Goal: Task Accomplishment & Management: Use online tool/utility

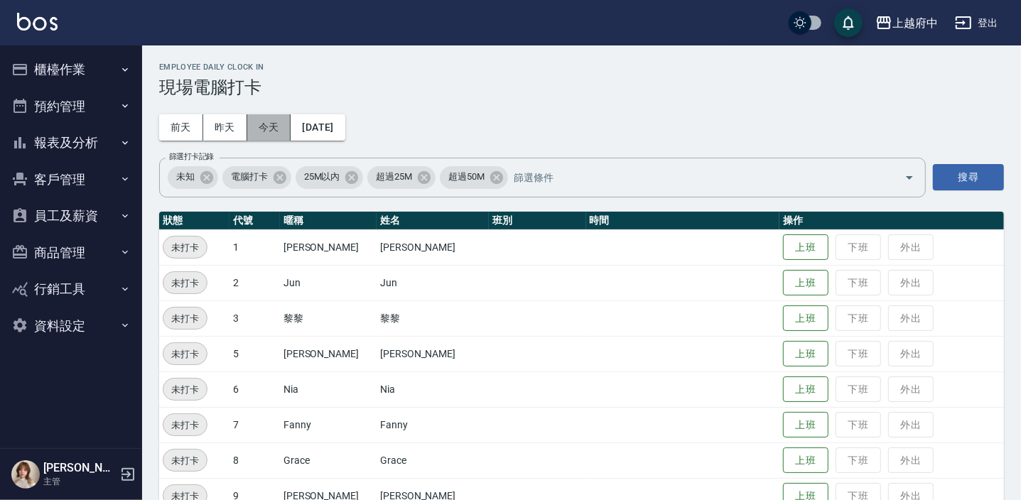
click at [272, 120] on button "今天" at bounding box center [269, 127] width 44 height 26
click at [804, 455] on button "上班" at bounding box center [805, 460] width 45 height 25
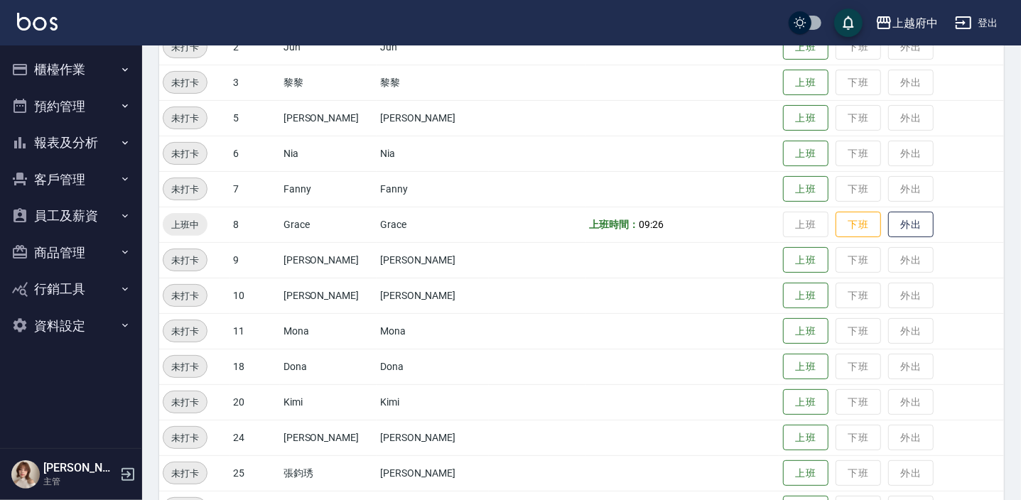
scroll to position [258, 0]
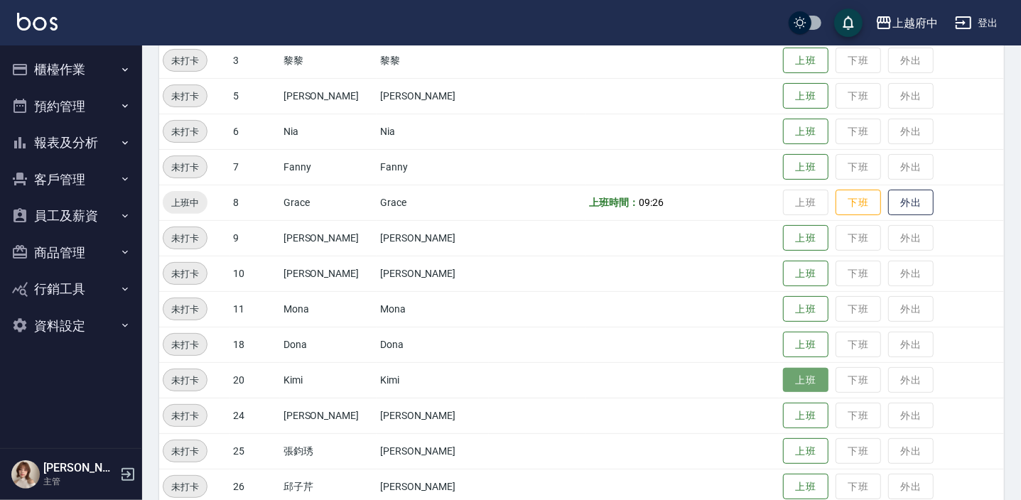
click at [783, 377] on button "上班" at bounding box center [805, 380] width 45 height 25
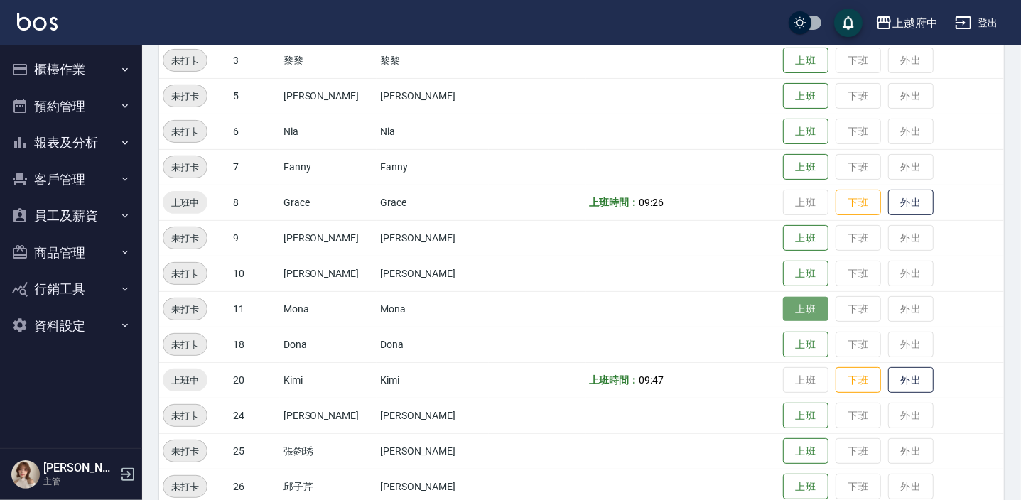
click at [808, 303] on button "上班" at bounding box center [805, 309] width 45 height 25
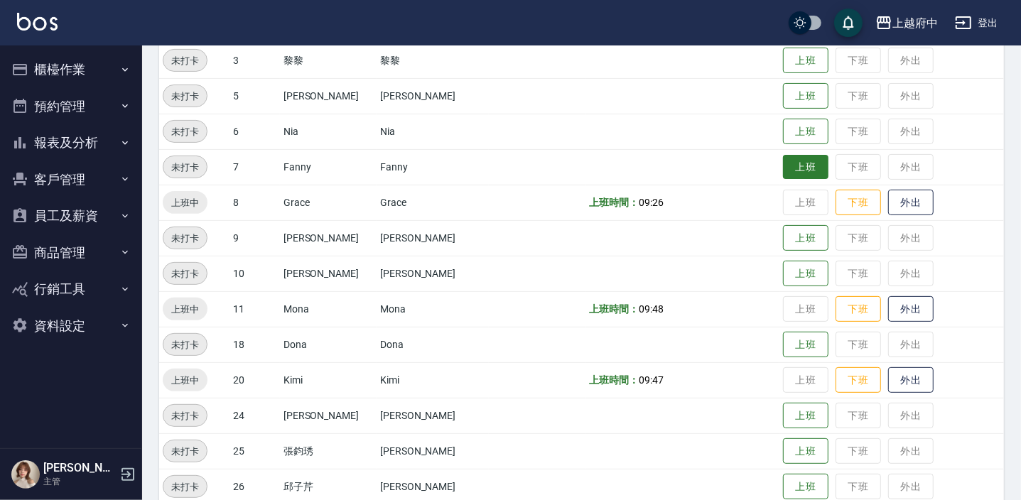
click at [783, 167] on button "上班" at bounding box center [805, 167] width 45 height 25
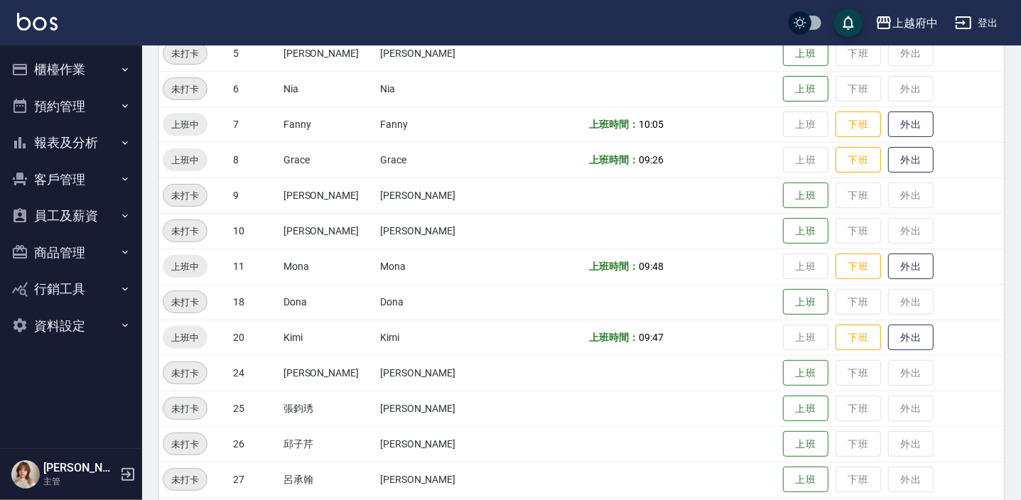
scroll to position [323, 0]
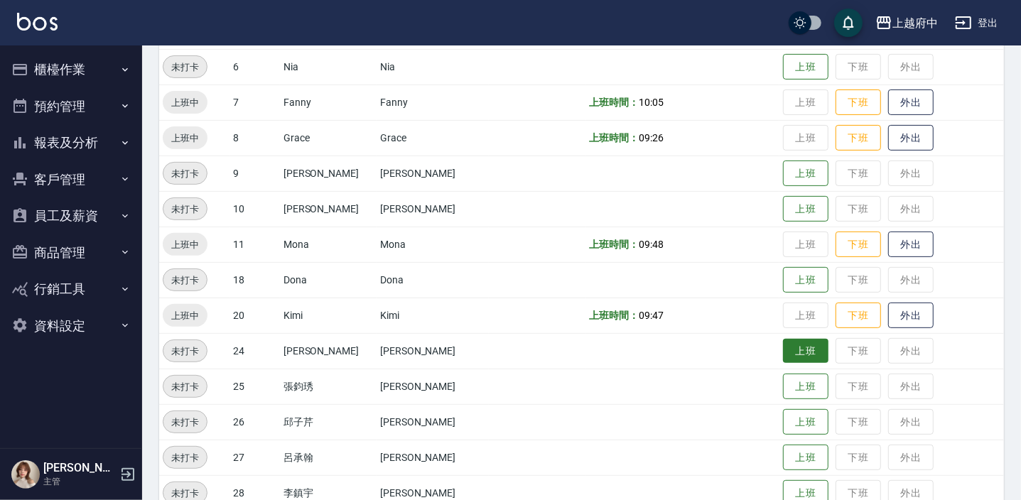
click at [783, 348] on button "上班" at bounding box center [805, 351] width 45 height 25
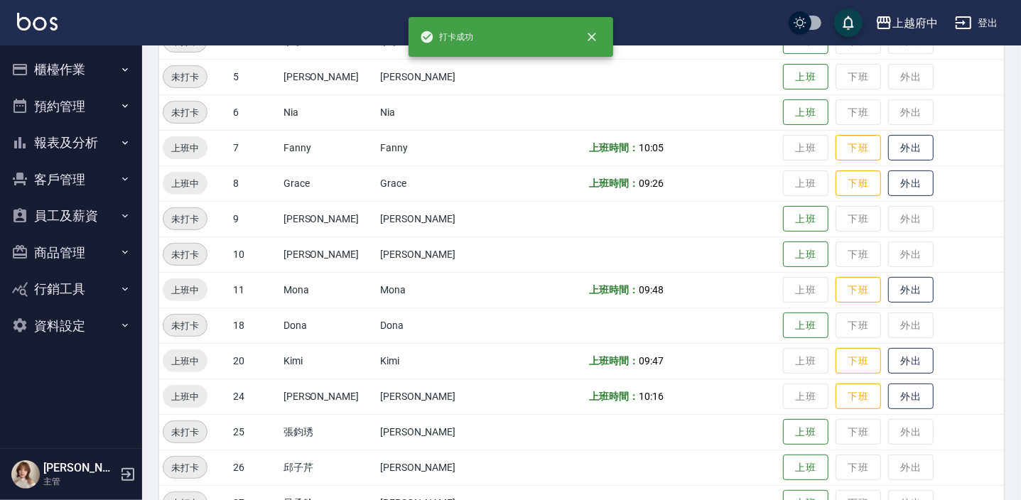
scroll to position [258, 0]
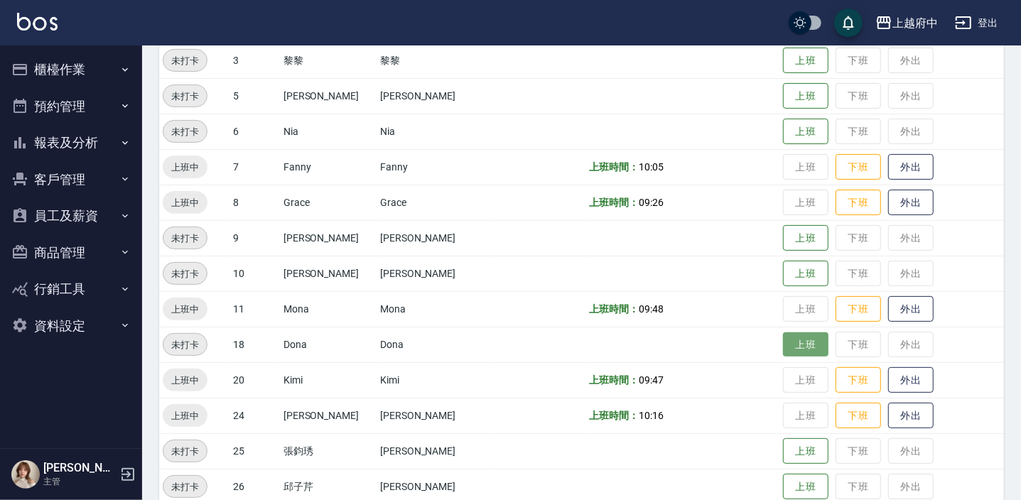
click at [787, 340] on button "上班" at bounding box center [805, 345] width 45 height 25
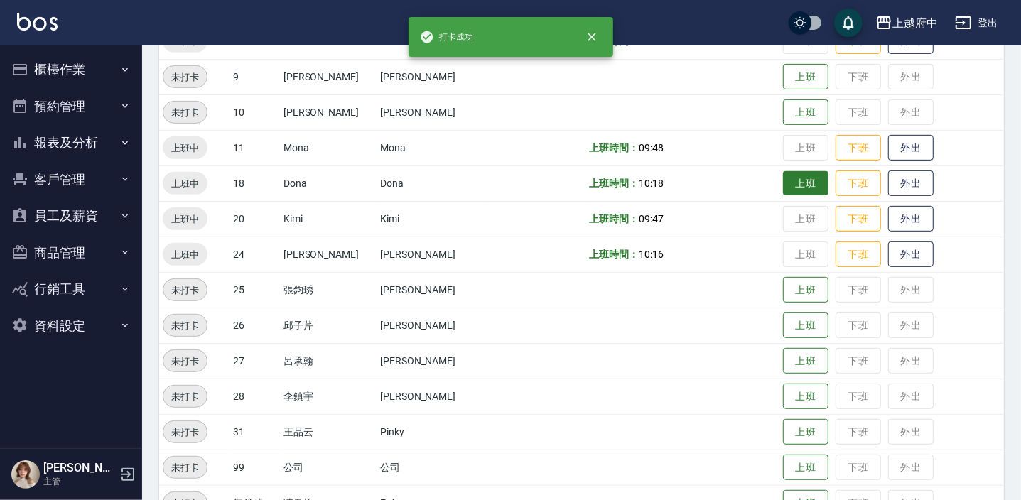
scroll to position [457, 0]
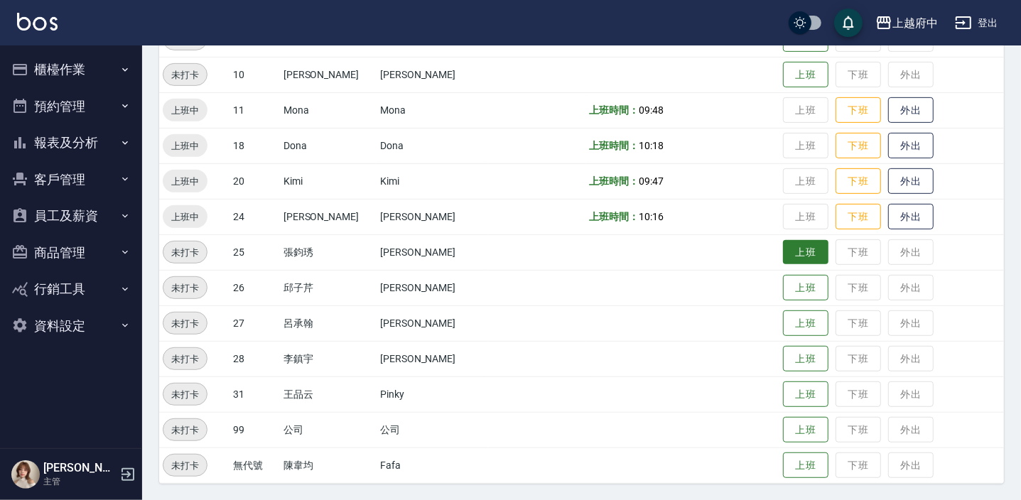
click at [789, 252] on button "上班" at bounding box center [805, 252] width 45 height 25
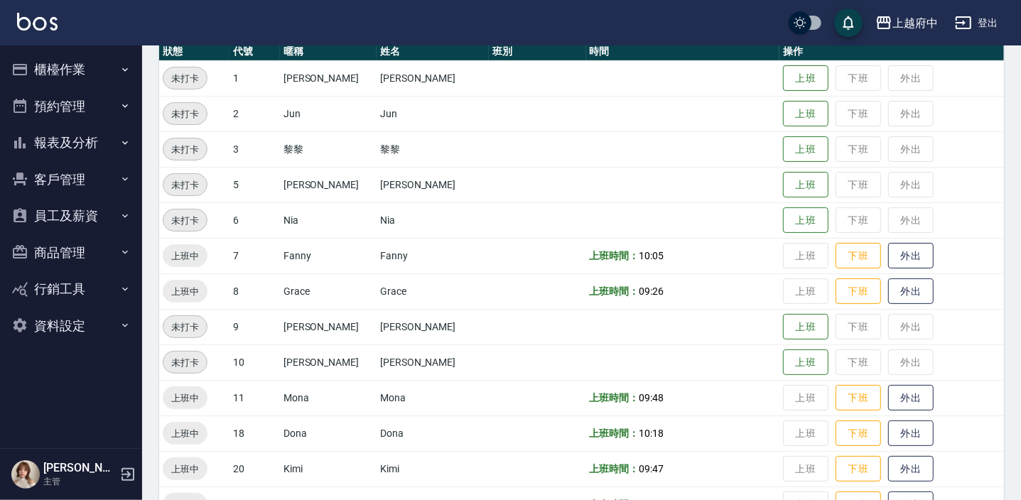
scroll to position [70, 0]
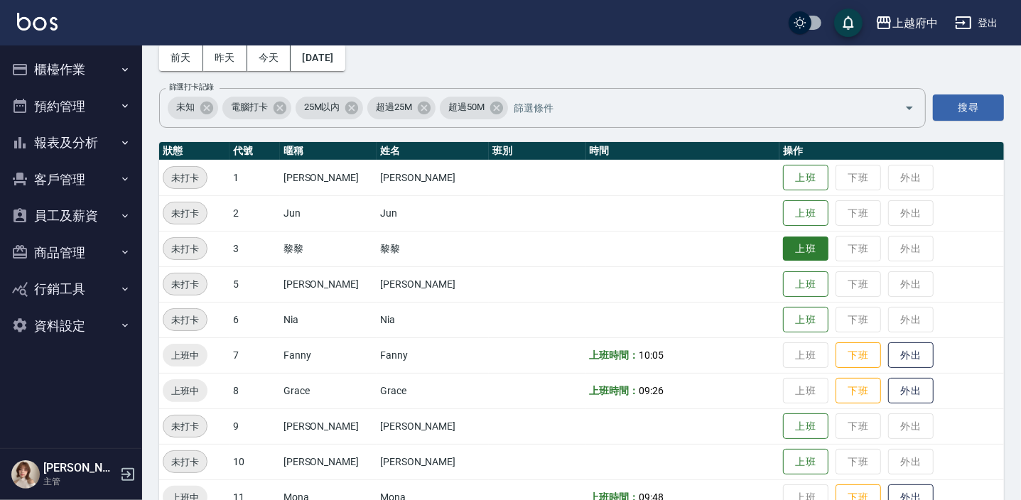
click at [783, 249] on button "上班" at bounding box center [805, 249] width 45 height 25
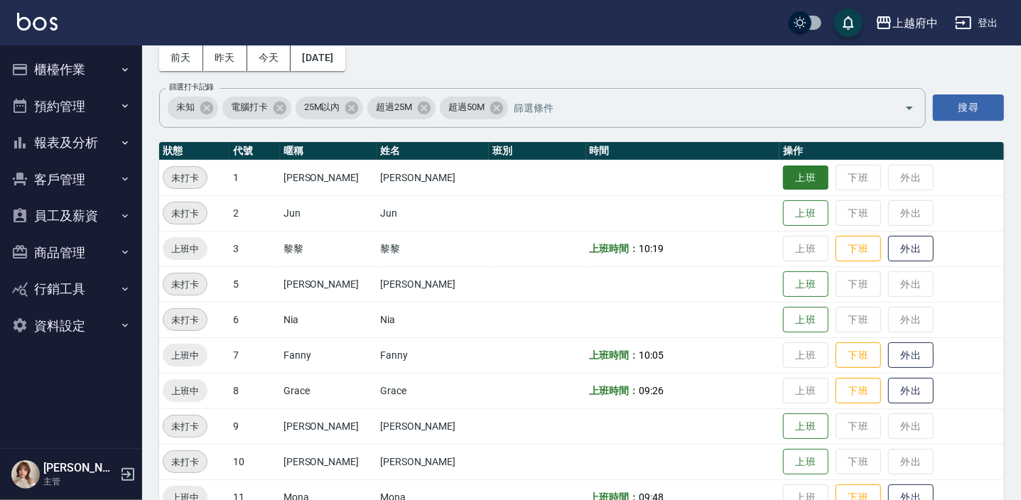
click at [783, 167] on button "上班" at bounding box center [805, 178] width 45 height 25
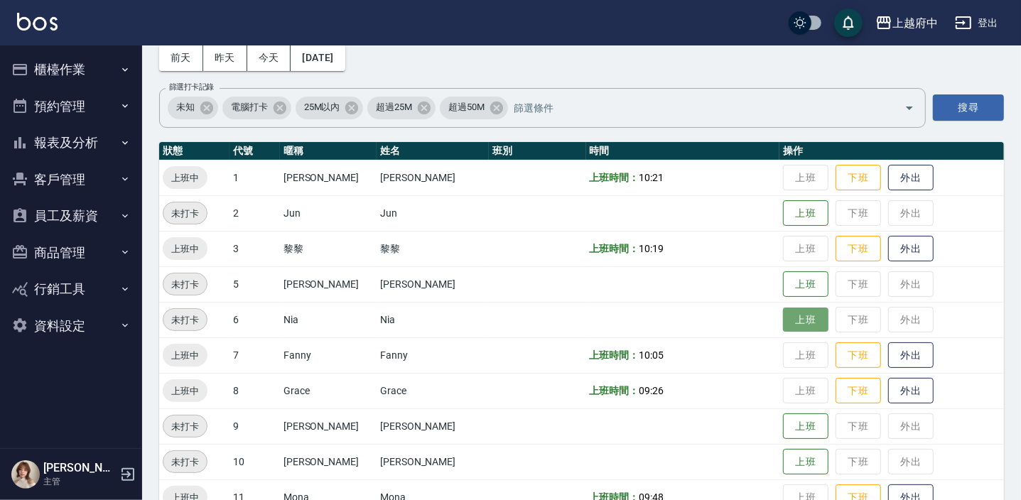
click at [787, 311] on button "上班" at bounding box center [805, 320] width 45 height 25
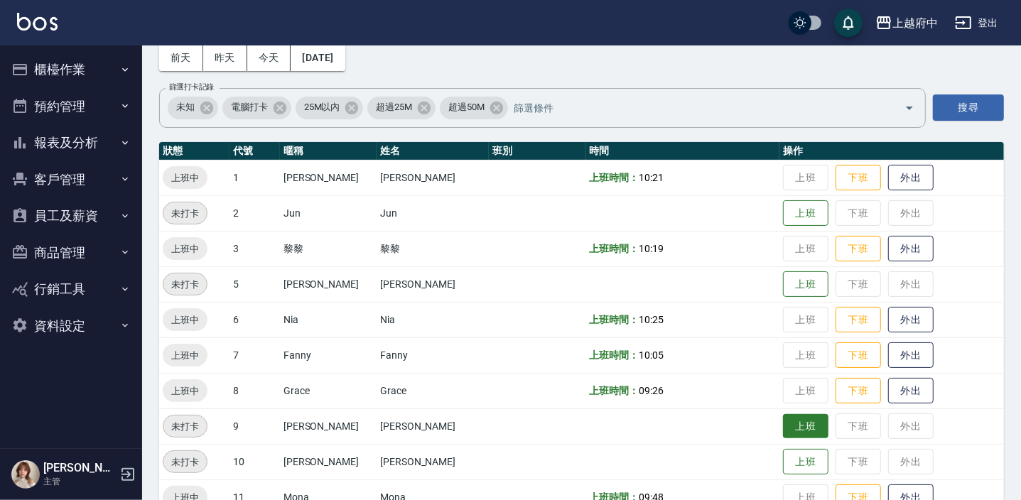
click at [784, 419] on button "上班" at bounding box center [805, 426] width 45 height 25
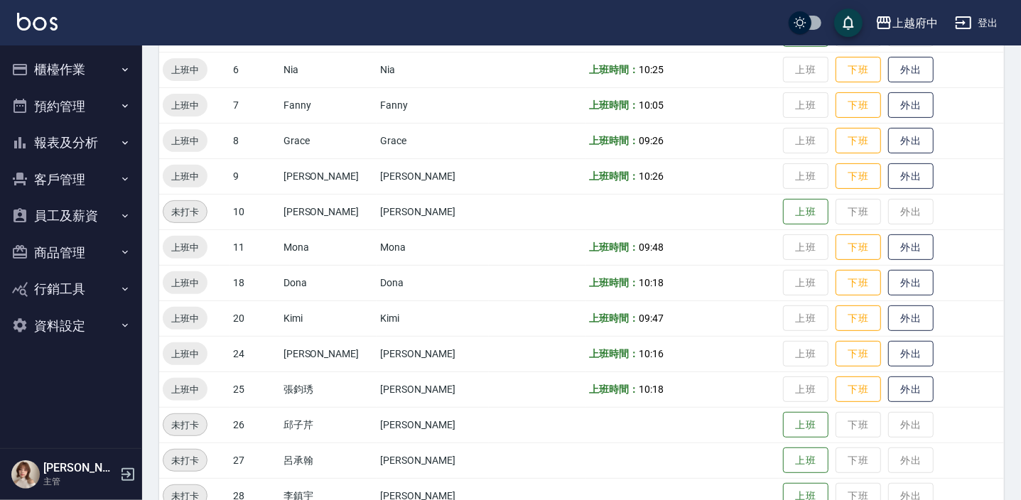
scroll to position [457, 0]
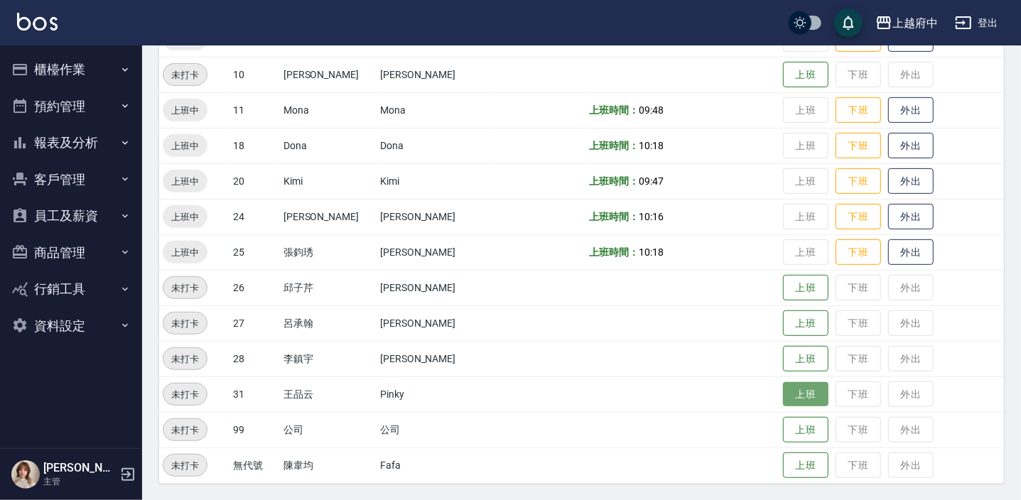
click at [784, 394] on button "上班" at bounding box center [805, 394] width 45 height 25
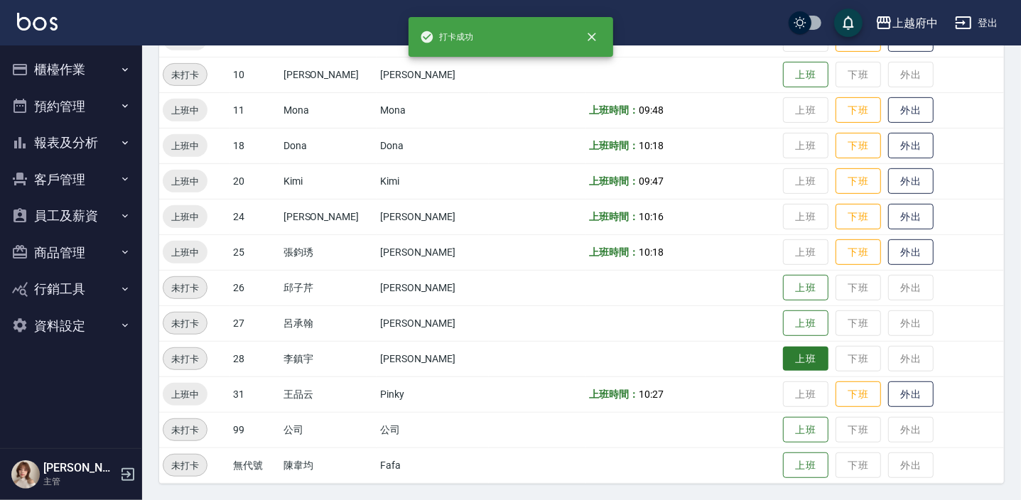
click at [783, 365] on button "上班" at bounding box center [805, 359] width 45 height 25
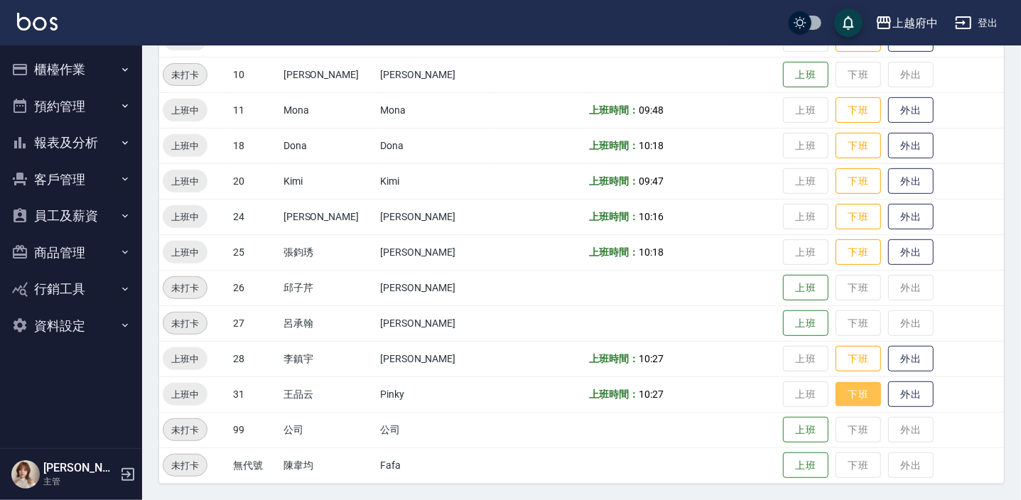
click at [837, 396] on button "下班" at bounding box center [858, 394] width 45 height 25
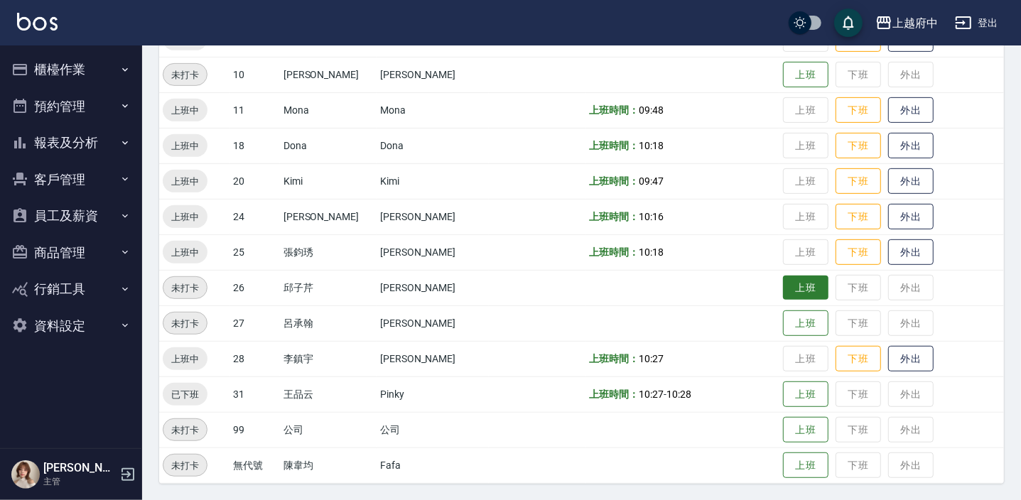
click at [799, 281] on button "上班" at bounding box center [805, 288] width 45 height 25
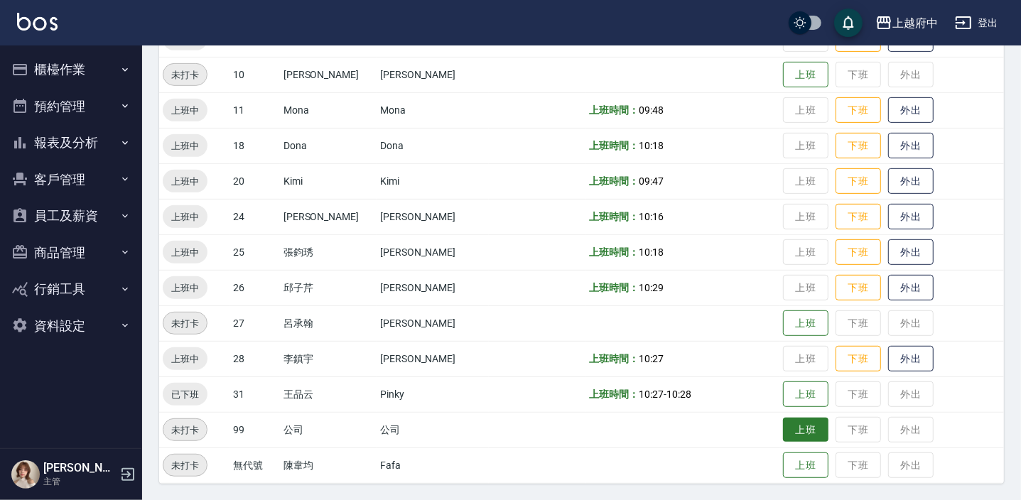
click at [795, 421] on button "上班" at bounding box center [805, 430] width 45 height 25
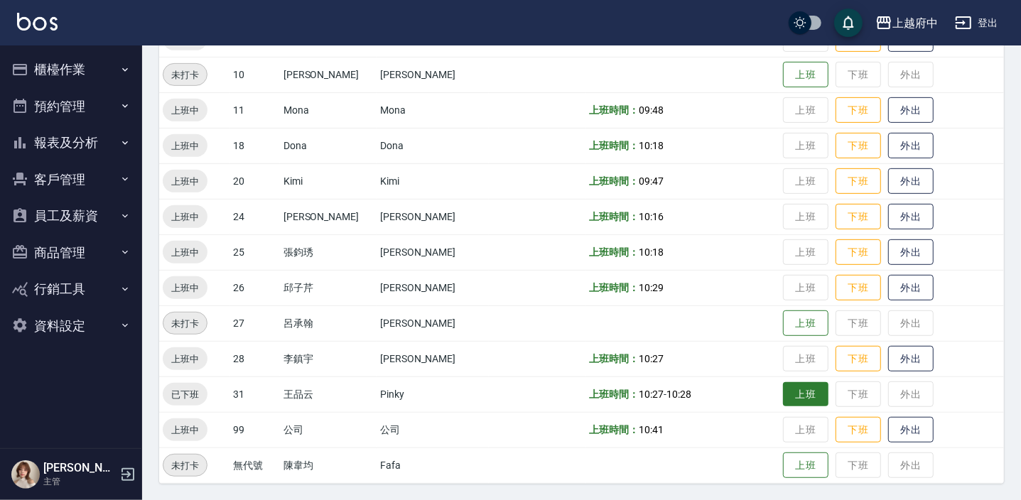
click at [790, 386] on button "上班" at bounding box center [805, 394] width 45 height 25
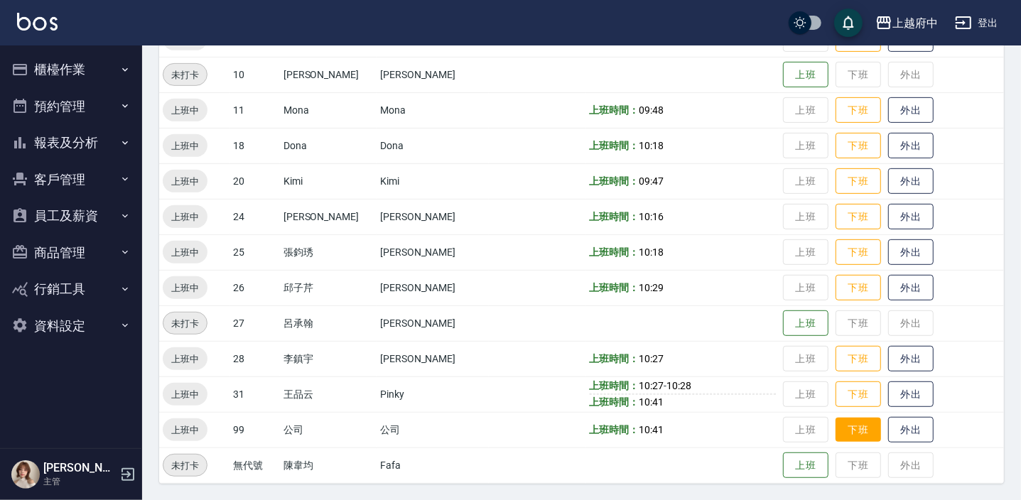
click at [836, 437] on button "下班" at bounding box center [858, 430] width 45 height 25
click at [979, 118] on td "上班 下班 外出" at bounding box center [892, 110] width 225 height 36
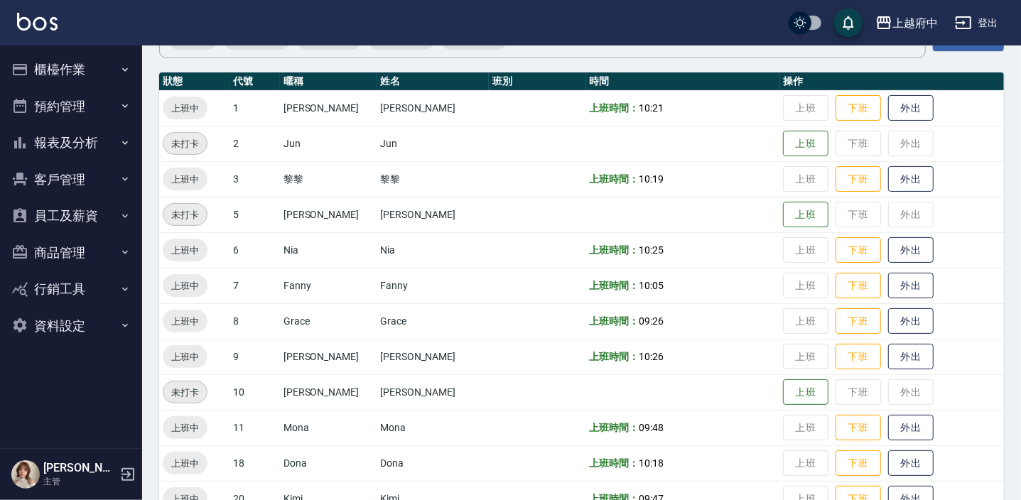
scroll to position [70, 0]
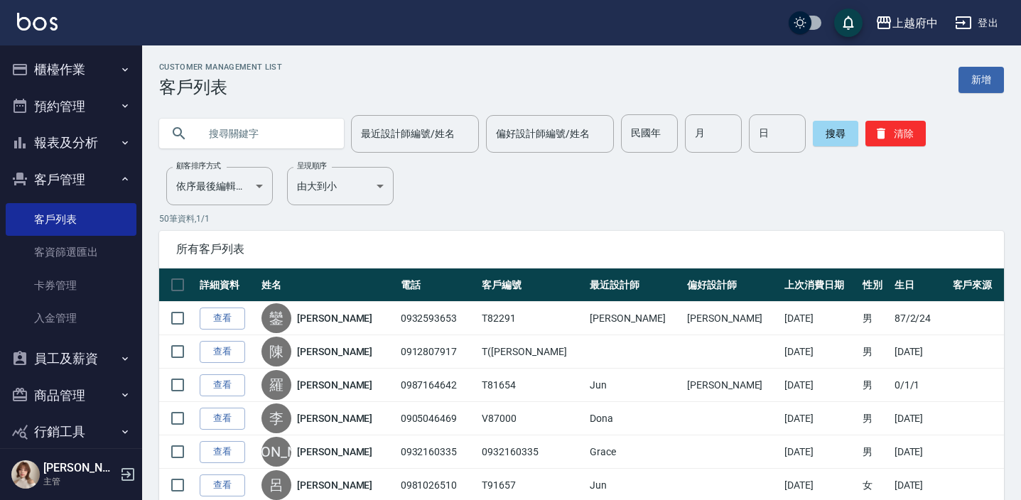
click at [276, 144] on input "text" at bounding box center [266, 133] width 134 height 38
type input "ㄨ"
type input "王世安"
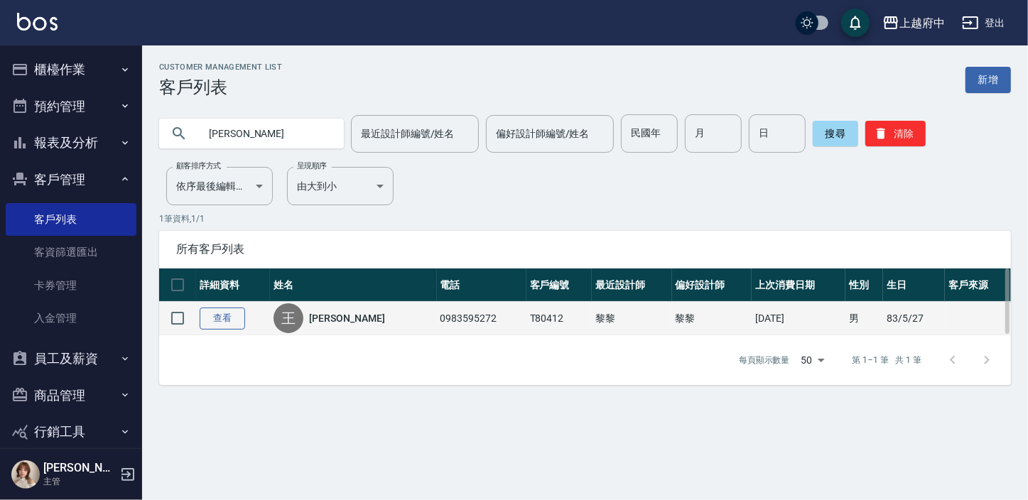
click at [220, 318] on link "查看" at bounding box center [222, 319] width 45 height 22
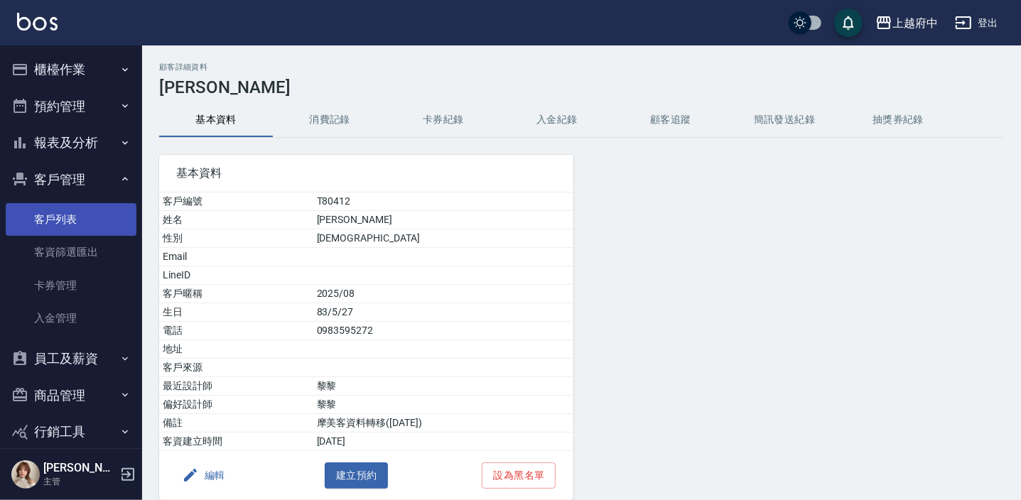
click at [64, 217] on link "客戶列表" at bounding box center [71, 219] width 131 height 33
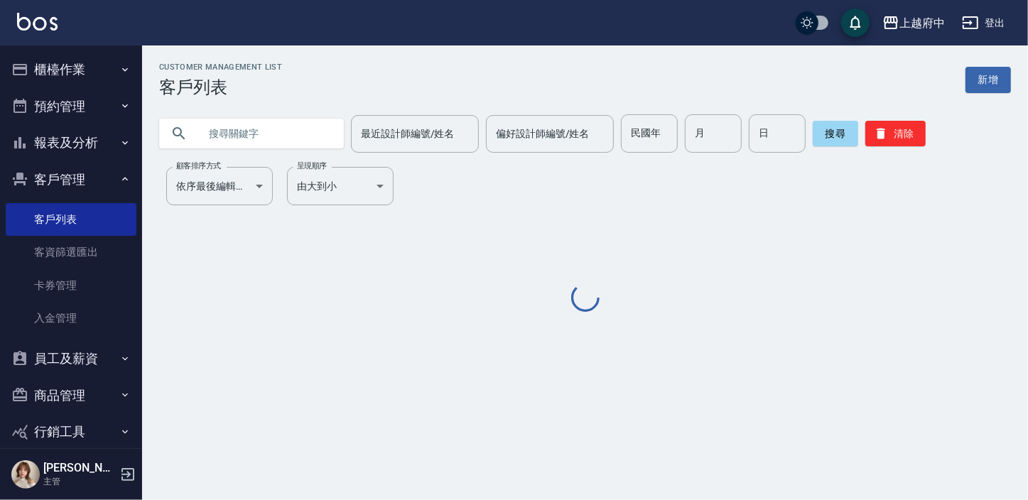
click at [212, 136] on input "text" at bounding box center [266, 133] width 134 height 38
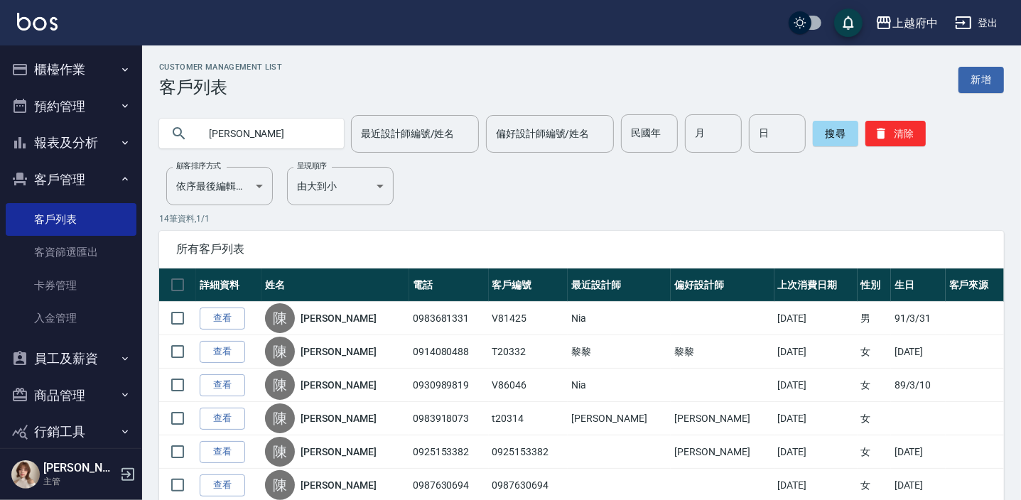
click at [278, 130] on input "陳映" at bounding box center [266, 133] width 134 height 38
type input "陳"
type input "0975193369"
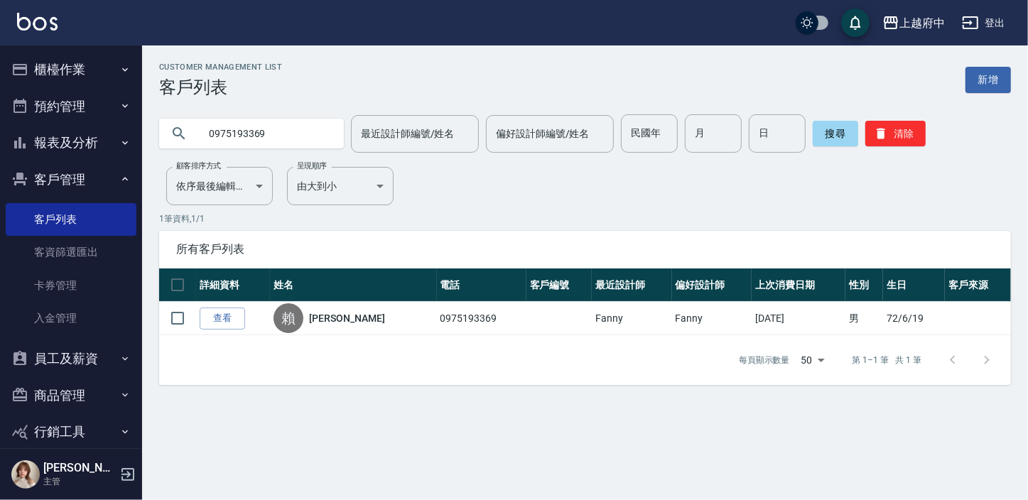
click at [220, 318] on link "查看" at bounding box center [222, 319] width 45 height 22
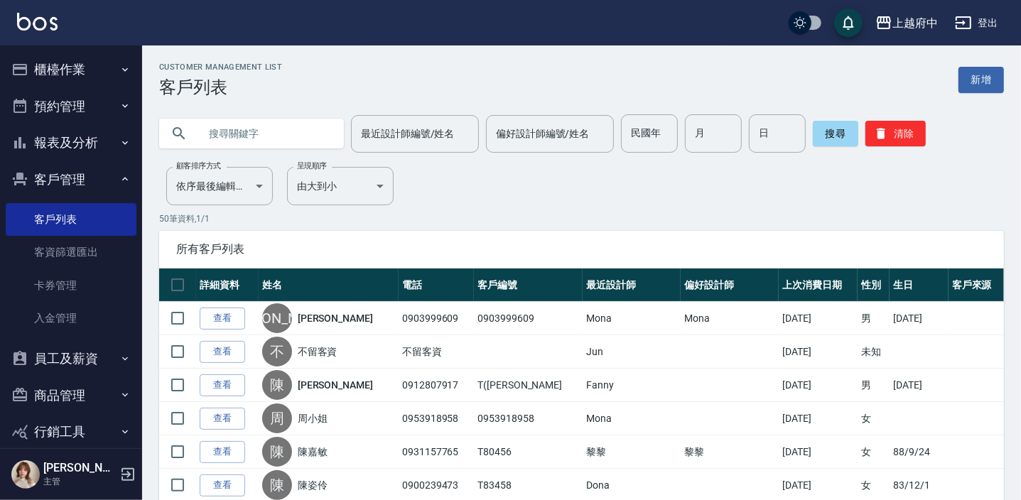
click at [296, 142] on input "text" at bounding box center [266, 133] width 134 height 38
type input "0981153550"
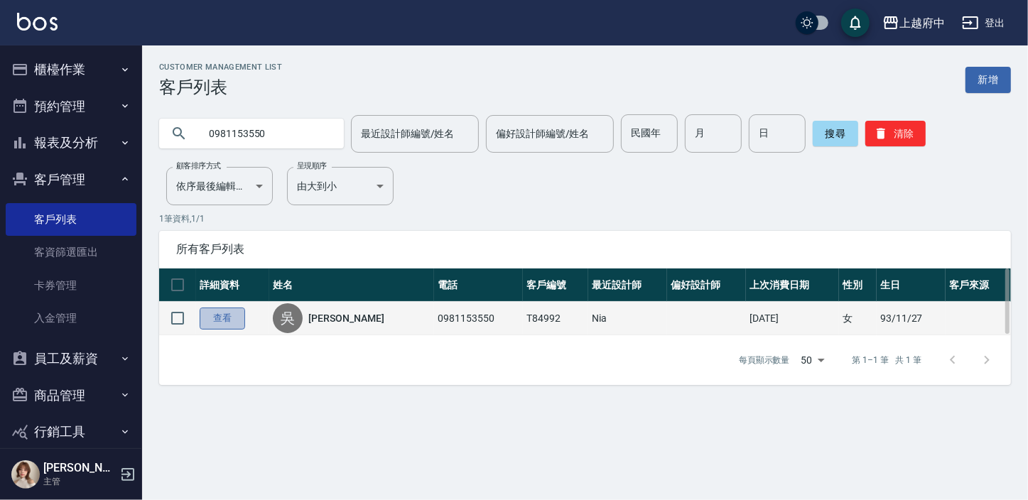
click at [227, 316] on link "查看" at bounding box center [222, 319] width 45 height 22
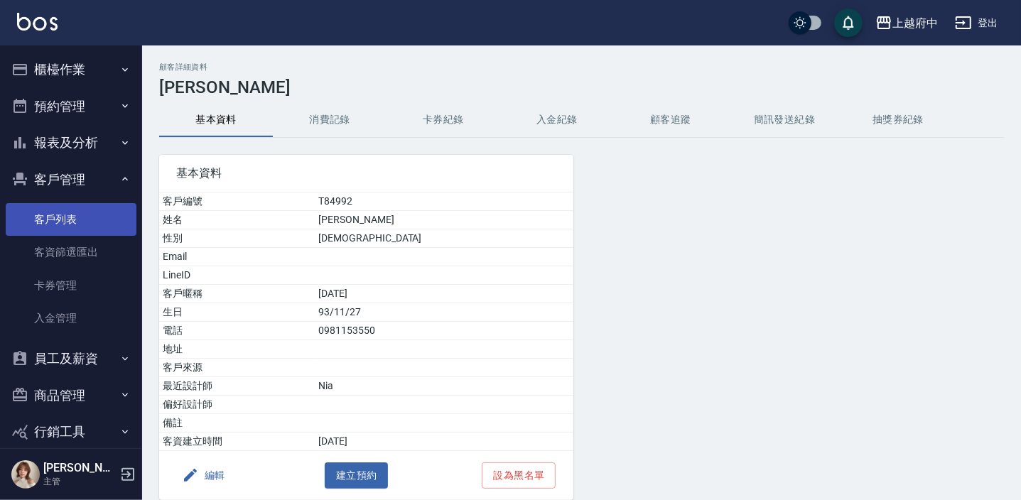
click at [59, 211] on link "客戶列表" at bounding box center [71, 219] width 131 height 33
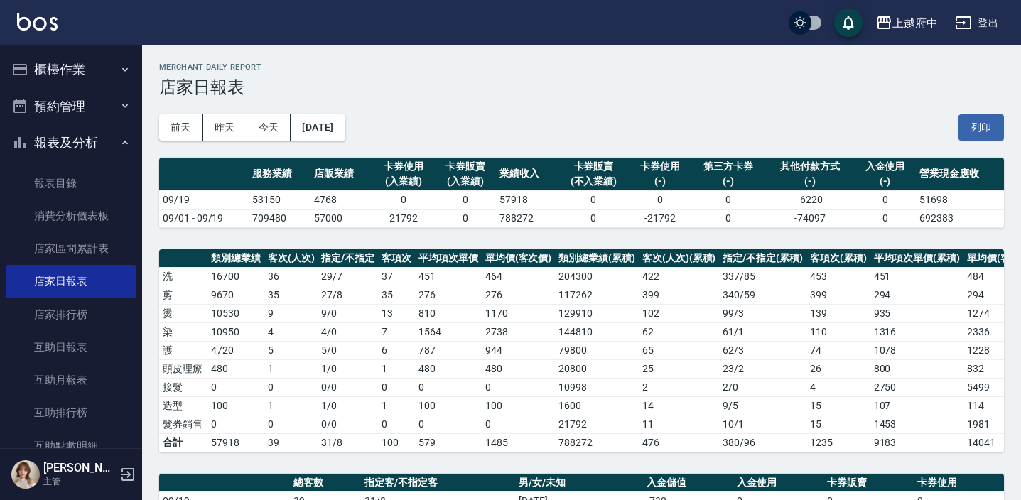
scroll to position [452, 0]
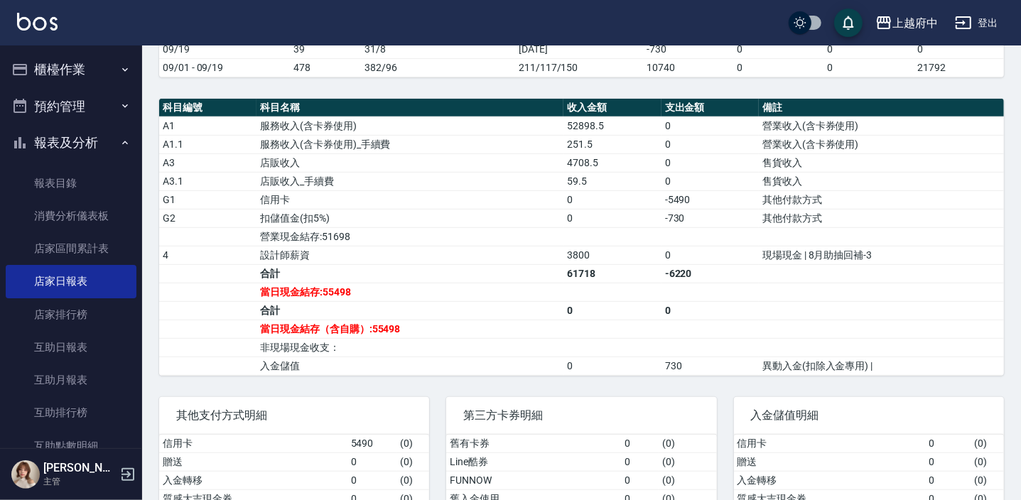
click at [60, 71] on button "櫃檯作業" at bounding box center [71, 69] width 131 height 37
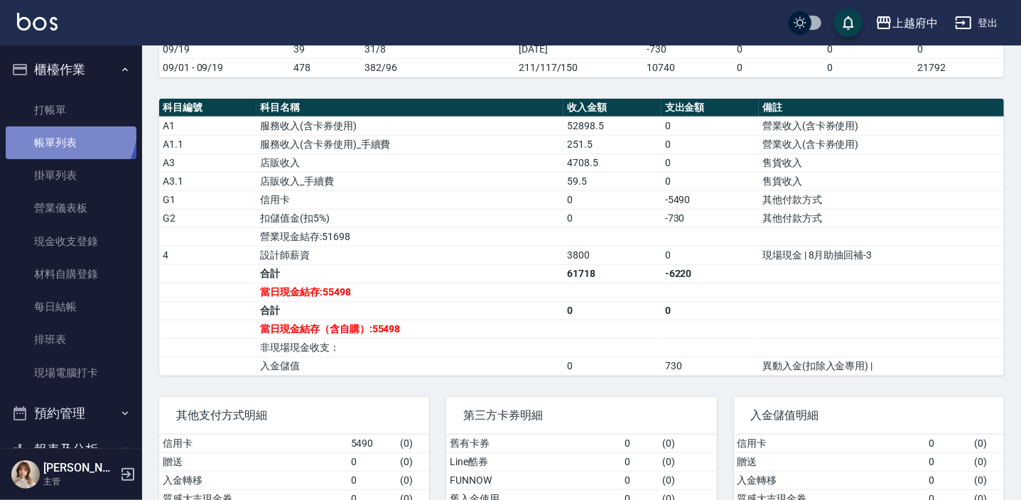
click at [60, 128] on link "帳單列表" at bounding box center [71, 142] width 131 height 33
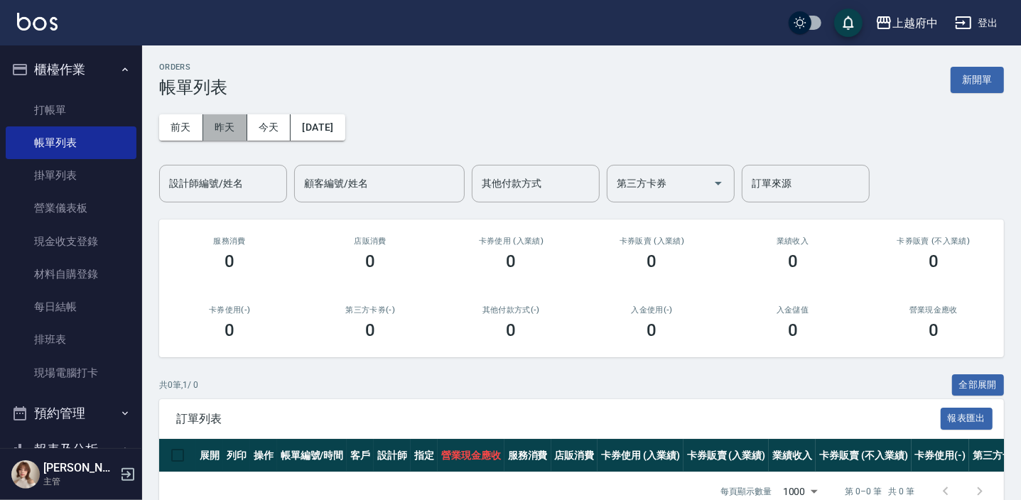
click at [221, 124] on button "昨天" at bounding box center [225, 127] width 44 height 26
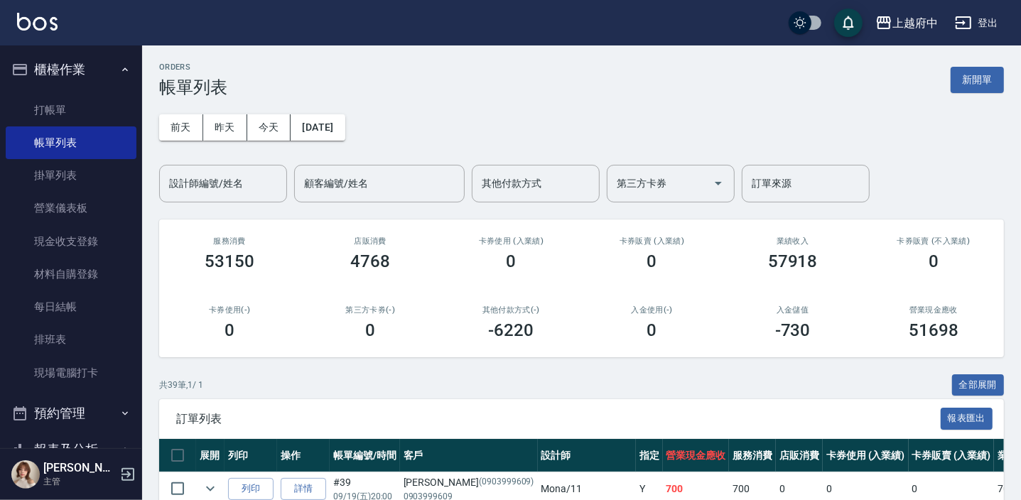
scroll to position [258, 0]
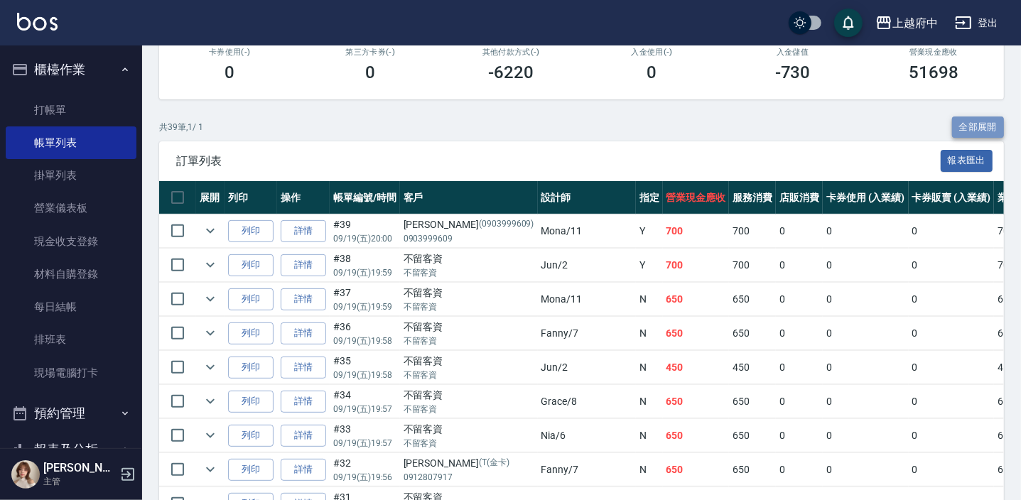
click at [974, 119] on button "全部展開" at bounding box center [978, 128] width 53 height 22
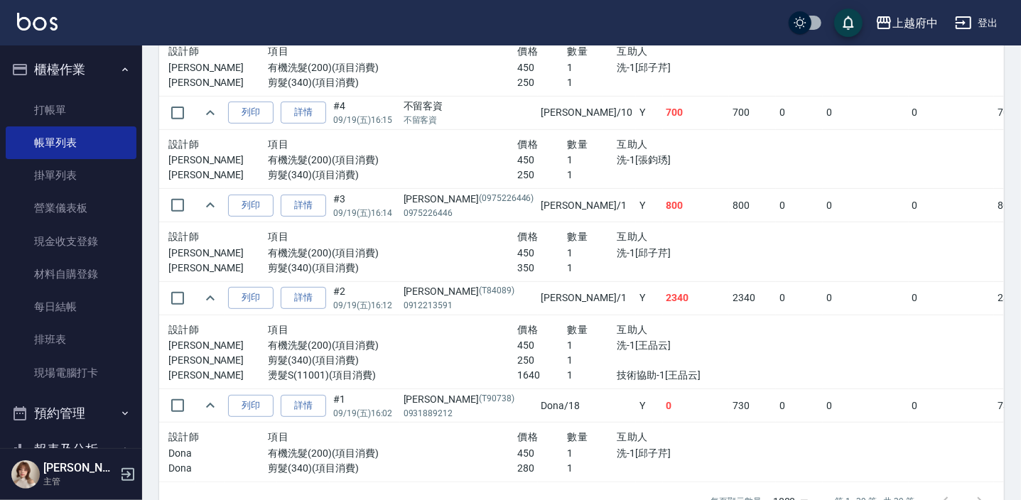
scroll to position [4135, 0]
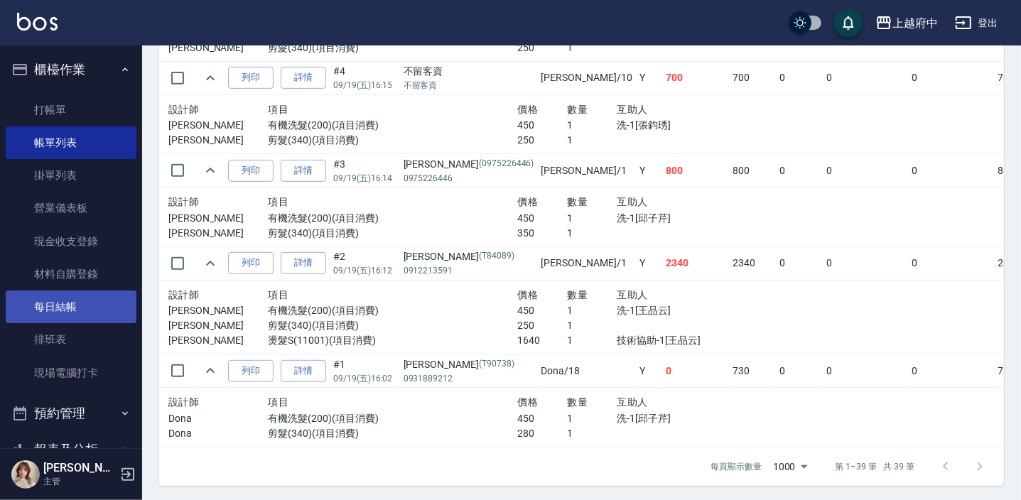
click at [59, 299] on link "每日結帳" at bounding box center [71, 307] width 131 height 33
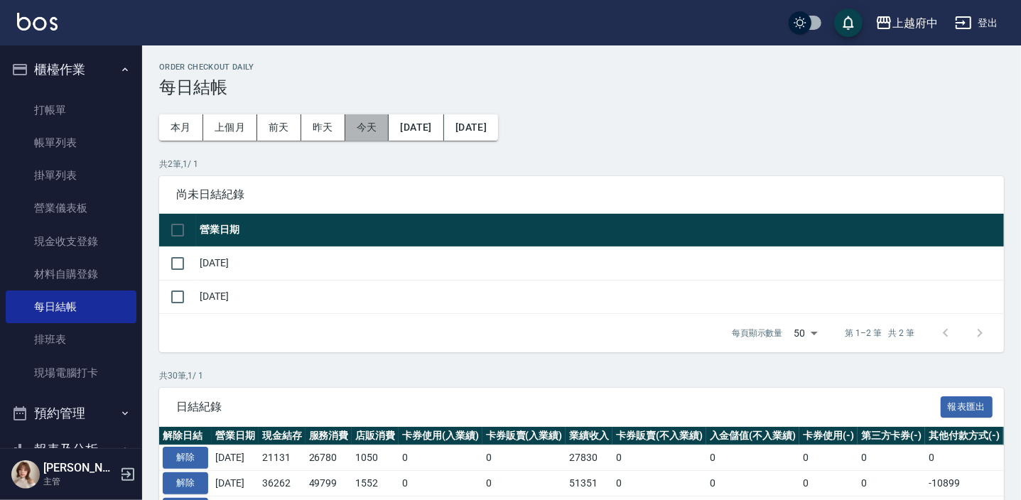
click at [375, 128] on button "今天" at bounding box center [367, 127] width 44 height 26
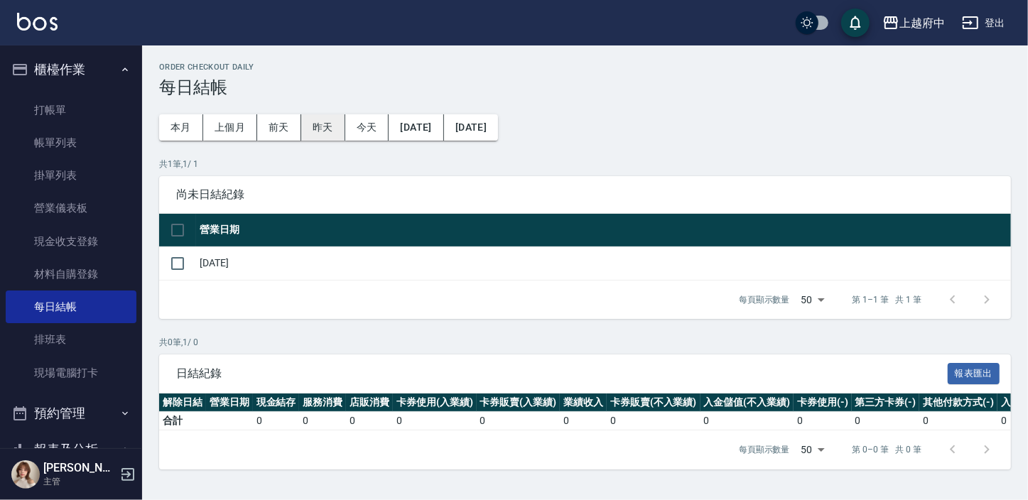
click at [325, 119] on button "昨天" at bounding box center [323, 127] width 44 height 26
click at [181, 264] on input "checkbox" at bounding box center [178, 264] width 30 height 30
checkbox input "true"
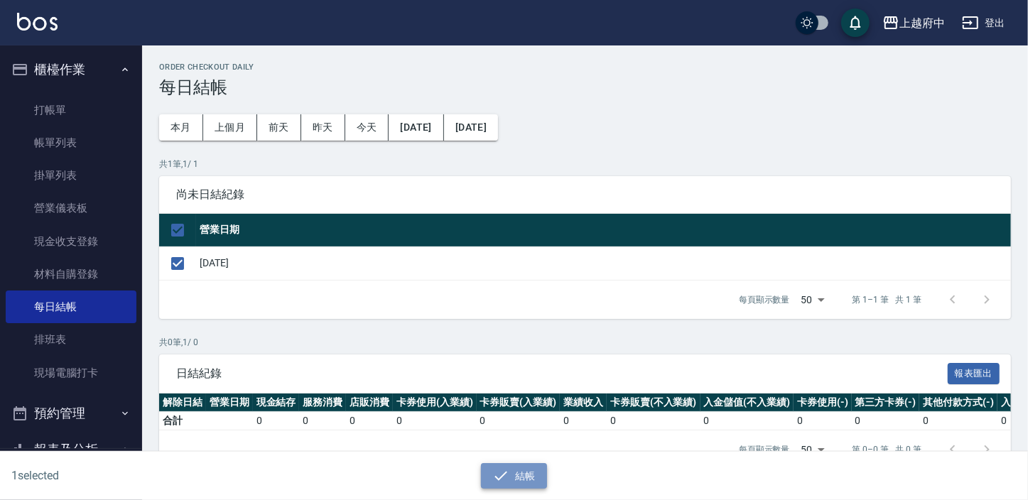
click at [517, 481] on button "結帳" at bounding box center [514, 476] width 66 height 26
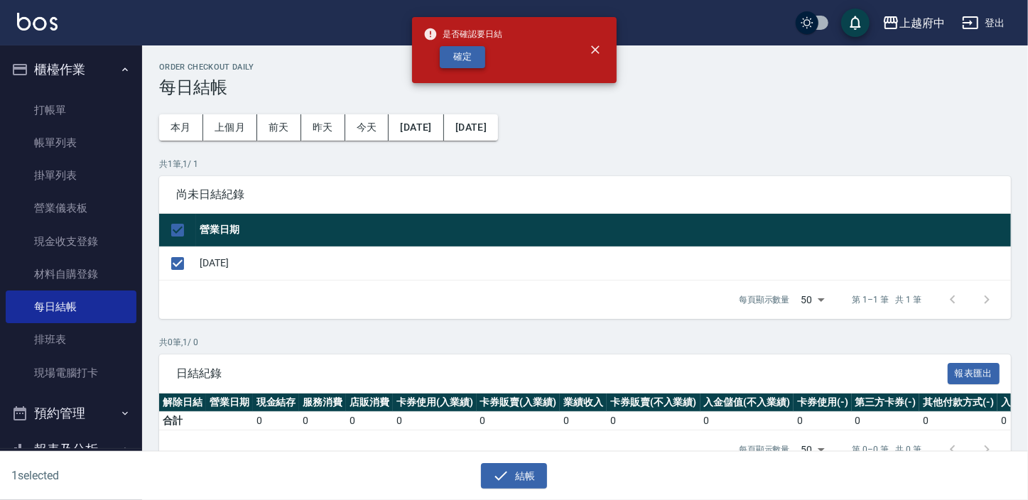
click at [468, 55] on button "確定" at bounding box center [462, 57] width 45 height 22
checkbox input "false"
